Goal: Entertainment & Leisure: Consume media (video, audio)

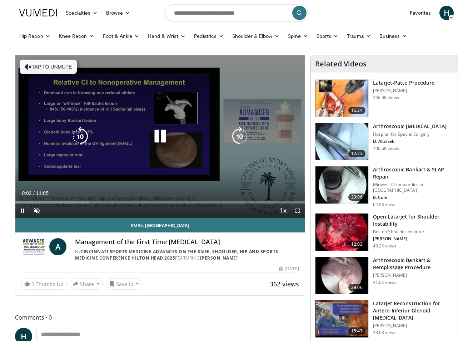
scroll to position [0, 0]
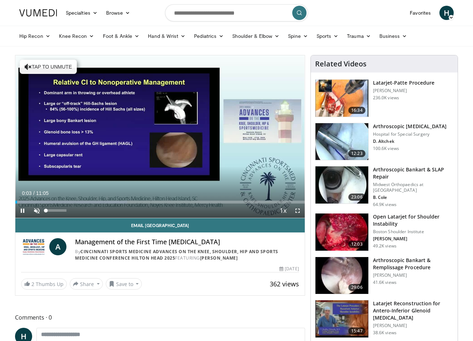
click at [34, 209] on span "Video Player" at bounding box center [37, 211] width 14 height 14
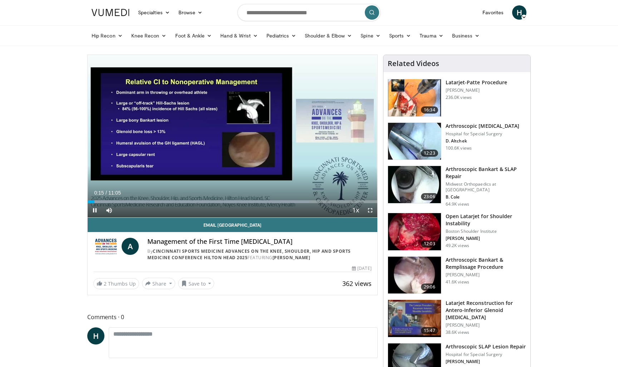
click at [370, 210] on span "Video Player" at bounding box center [370, 210] width 14 height 14
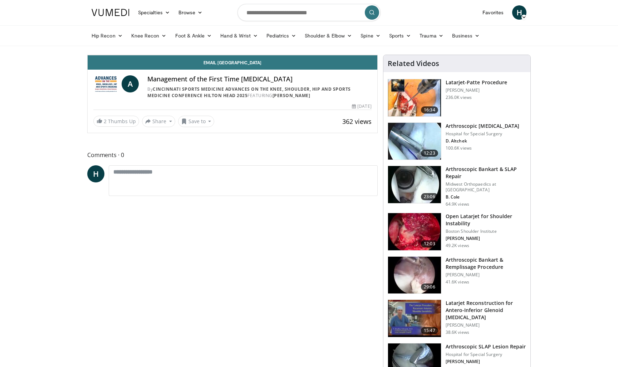
scroll to position [0, 0]
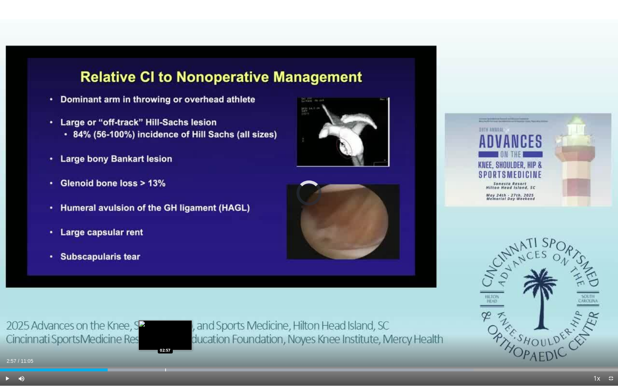
click at [165, 341] on div "Loaded : 76.62% 01:55 02:57" at bounding box center [309, 368] width 618 height 7
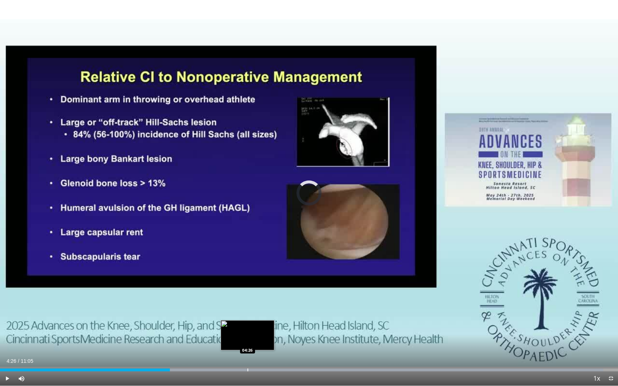
click at [247, 341] on div "Loaded : 97.64% 04:26 04:26" at bounding box center [309, 368] width 618 height 7
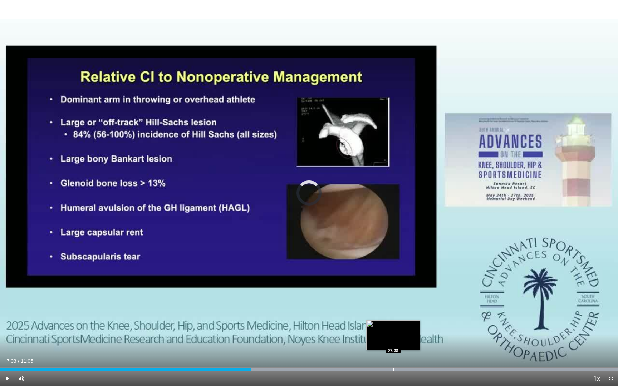
click at [393, 341] on div "Progress Bar" at bounding box center [393, 370] width 1 height 3
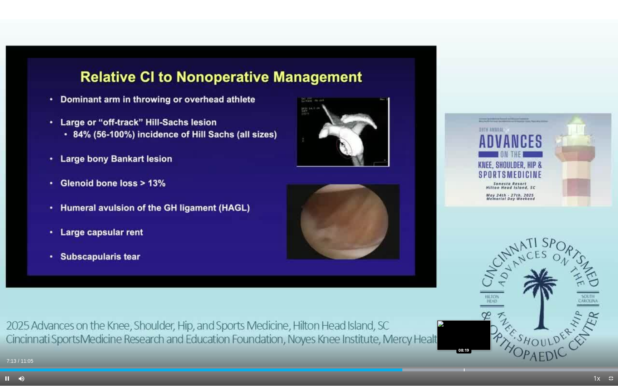
click at [464, 341] on div "Progress Bar" at bounding box center [464, 370] width 1 height 3
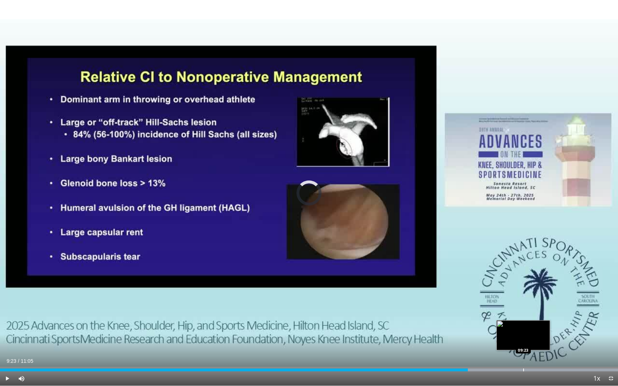
click at [473, 341] on div "Progress Bar" at bounding box center [523, 370] width 1 height 3
